Goal: Information Seeking & Learning: Learn about a topic

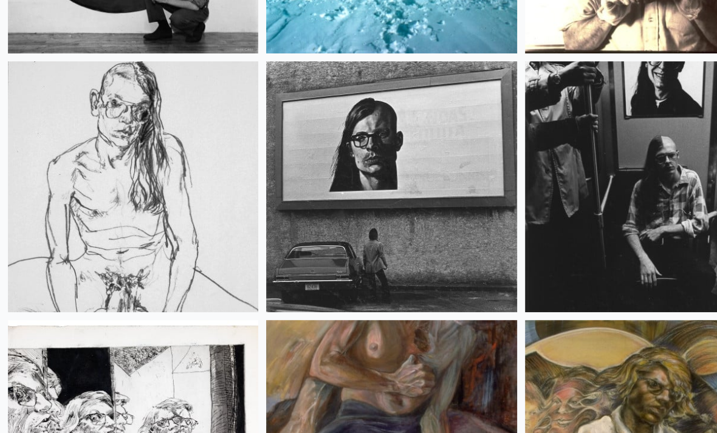
scroll to position [25872, 0]
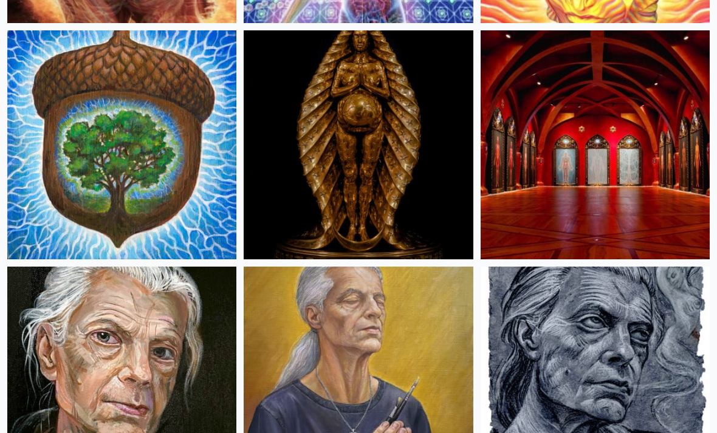
scroll to position [824, 0]
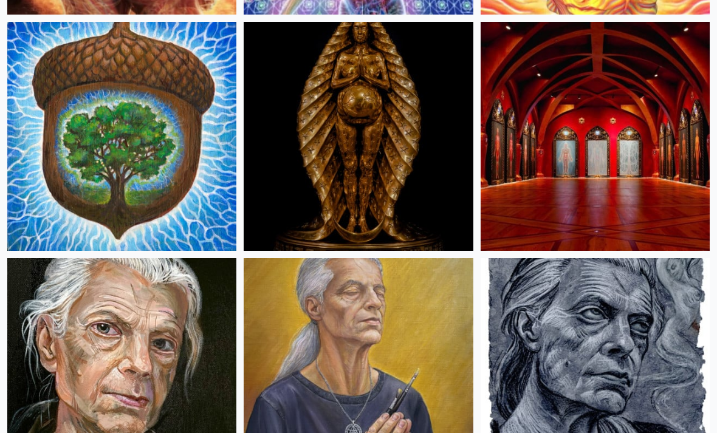
click at [588, 159] on img at bounding box center [595, 136] width 229 height 229
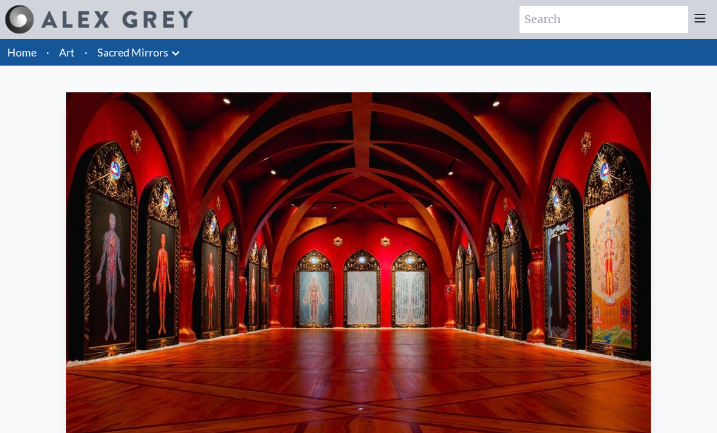
click at [707, 12] on icon at bounding box center [700, 18] width 15 height 15
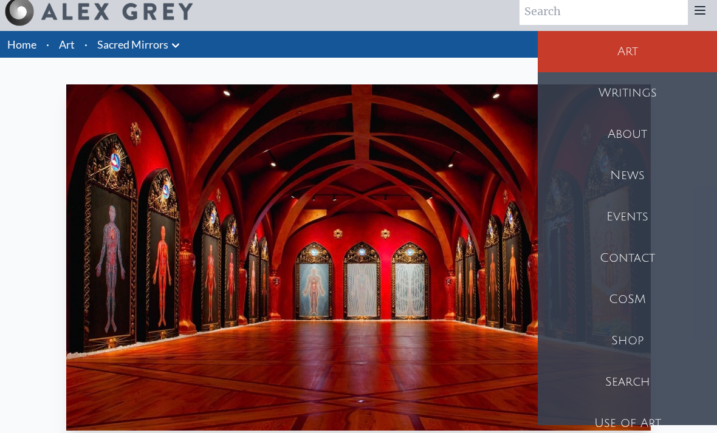
scroll to position [22, 0]
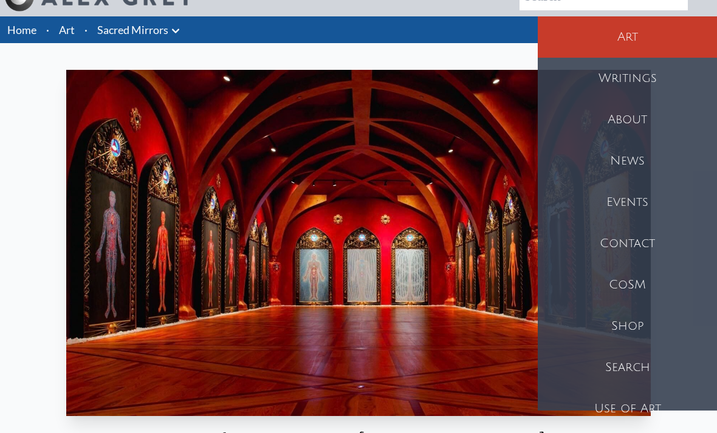
click at [650, 71] on div "Writings" at bounding box center [627, 78] width 179 height 41
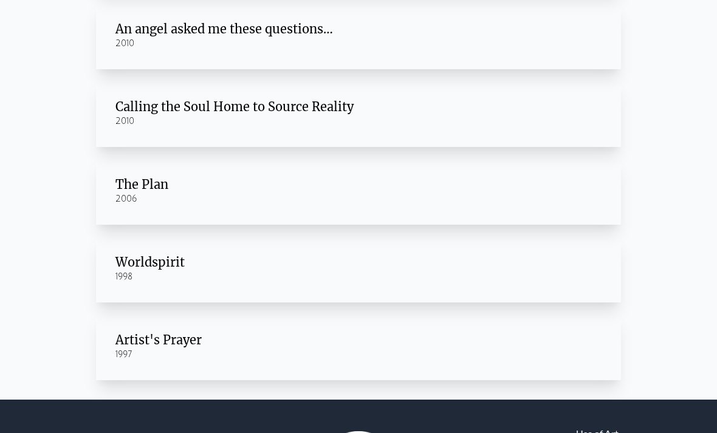
scroll to position [154, 0]
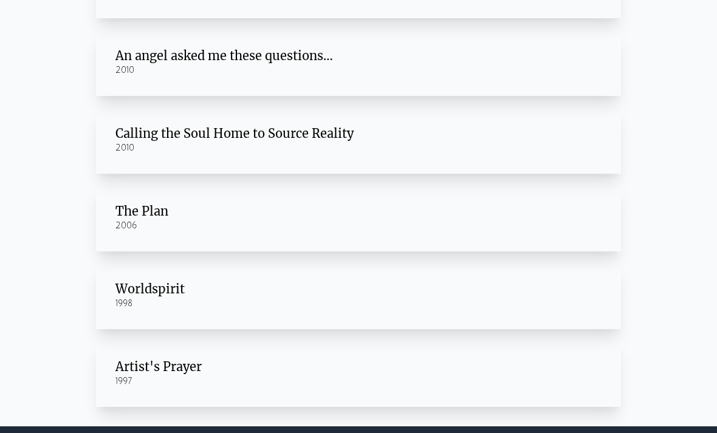
click at [123, 215] on div "The Plan" at bounding box center [358, 211] width 486 height 17
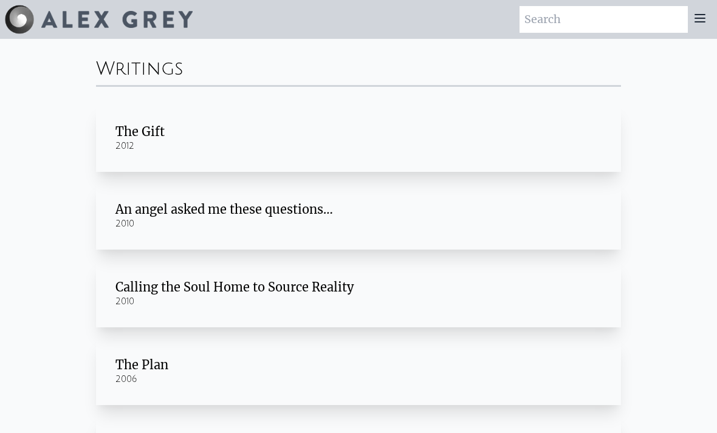
click at [144, 131] on div "The Gift" at bounding box center [358, 131] width 486 height 17
click at [181, 215] on div "An angel asked me these questions…" at bounding box center [358, 209] width 486 height 17
